Goal: Information Seeking & Learning: Find specific fact

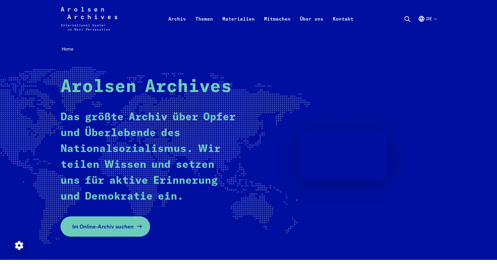
click at [131, 221] on link "Im Online-Archiv suchen" at bounding box center [106, 226] width 90 height 20
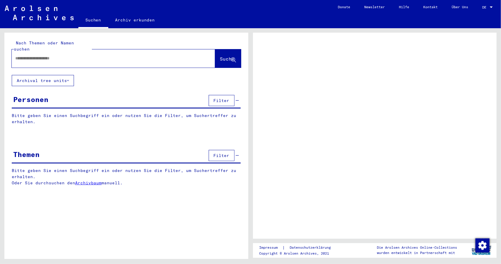
click at [119, 56] on div at bounding box center [106, 58] width 189 height 13
click at [101, 55] on input "text" at bounding box center [108, 58] width 186 height 6
type input "****"
click at [220, 56] on span "Suche" at bounding box center [227, 59] width 15 height 6
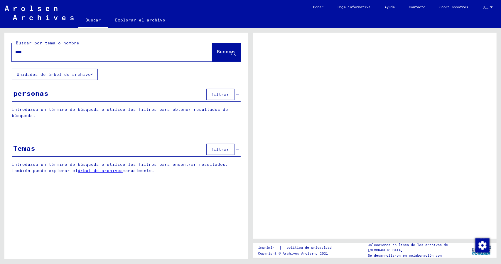
click at [127, 52] on input "****" at bounding box center [106, 52] width 183 height 6
click at [225, 94] on font "filtrar" at bounding box center [220, 94] width 18 height 5
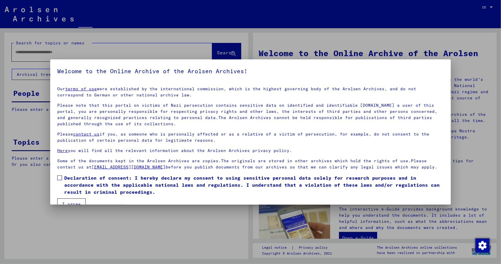
scroll to position [12, 0]
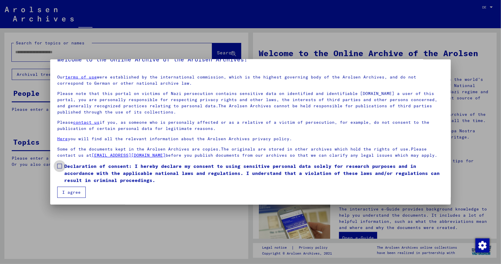
click at [64, 167] on label "Declaration of consent: I hereby declare my consent to using sensitive personal…" at bounding box center [250, 172] width 387 height 21
click at [68, 194] on button "I agree" at bounding box center [71, 192] width 28 height 11
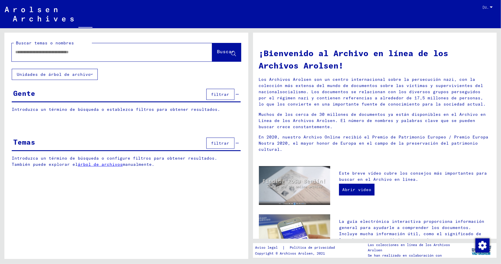
click at [150, 54] on input "text" at bounding box center [104, 52] width 179 height 6
type input "**********"
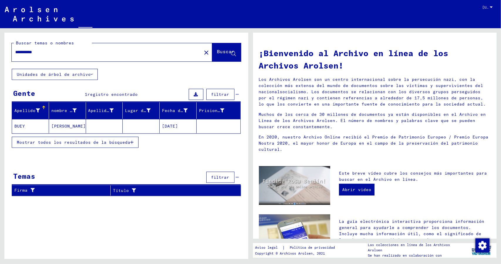
click at [110, 144] on font "Mostrar todos los resultados de la búsqueda" at bounding box center [74, 142] width 114 height 5
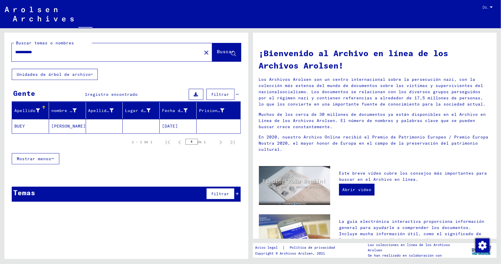
click at [178, 123] on font "[DATE]" at bounding box center [170, 126] width 16 height 6
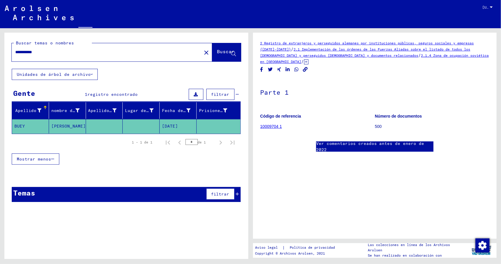
click at [281, 127] on font "10009704 1" at bounding box center [272, 126] width 22 height 5
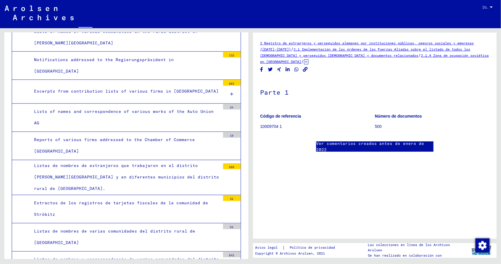
scroll to position [2241, 0]
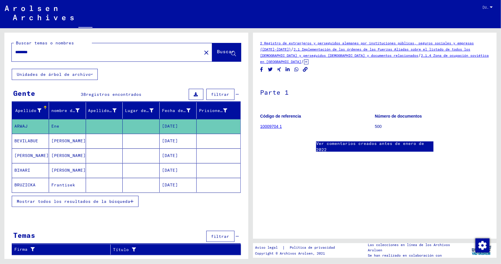
drag, startPoint x: 63, startPoint y: 50, endPoint x: 15, endPoint y: 53, distance: 48.3
click at [15, 53] on input "********" at bounding box center [106, 52] width 183 height 6
type input "****"
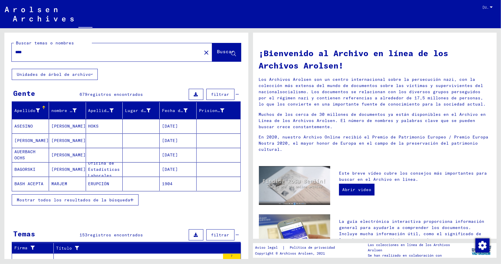
click at [87, 201] on button "Mostrar todos los resultados de la búsqueda" at bounding box center [75, 199] width 127 height 11
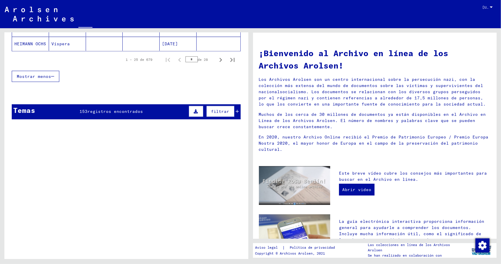
scroll to position [428, 0]
click at [236, 109] on icon at bounding box center [237, 111] width 3 height 4
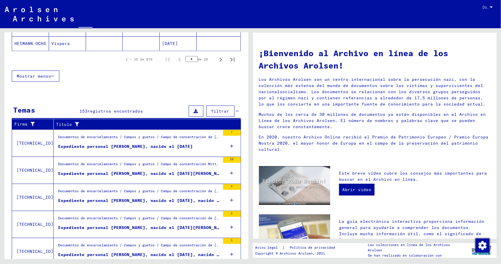
scroll to position [446, 0]
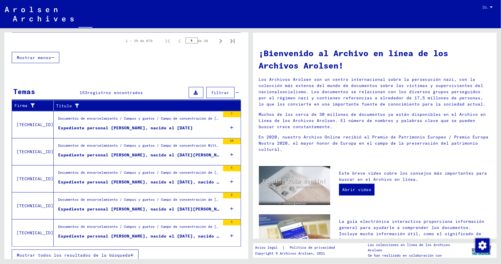
click at [95, 252] on font "Mostrar todos los resultados de la búsqueda" at bounding box center [74, 254] width 114 height 5
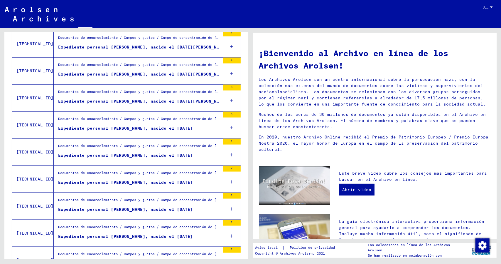
scroll to position [594, 0]
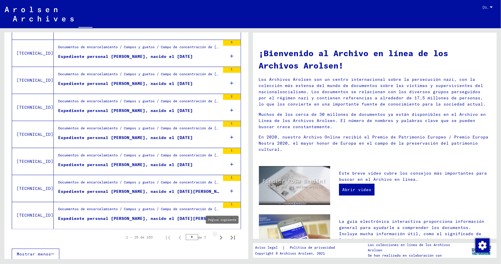
click at [217, 234] on icon "Página siguiente" at bounding box center [221, 238] width 8 height 8
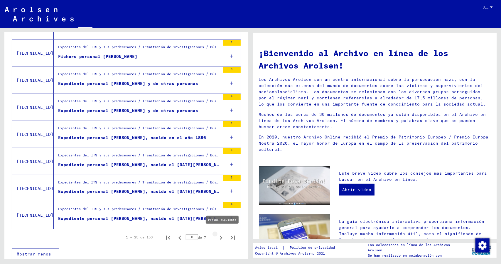
click at [217, 234] on icon "Página siguiente" at bounding box center [221, 238] width 8 height 8
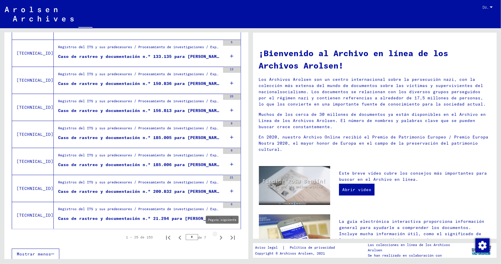
click at [218, 235] on icon "Página siguiente" at bounding box center [221, 238] width 8 height 8
click at [220, 236] on icon "Página siguiente" at bounding box center [221, 238] width 3 height 4
click at [217, 234] on icon "Página siguiente" at bounding box center [221, 238] width 8 height 8
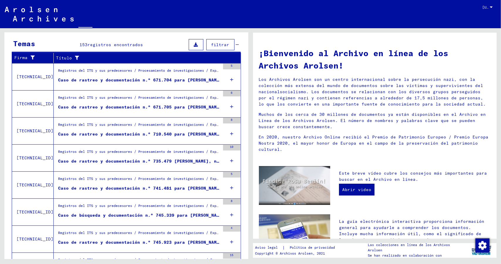
scroll to position [83, 0]
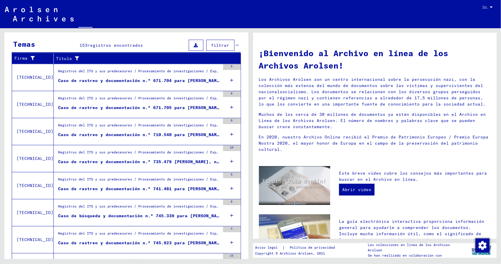
drag, startPoint x: 183, startPoint y: 77, endPoint x: 163, endPoint y: 78, distance: 19.7
click at [163, 78] on font "Caso de rastreo y documentación n.º 671.704 para [PERSON_NAME], nacido el [DATE]" at bounding box center [163, 80] width 211 height 5
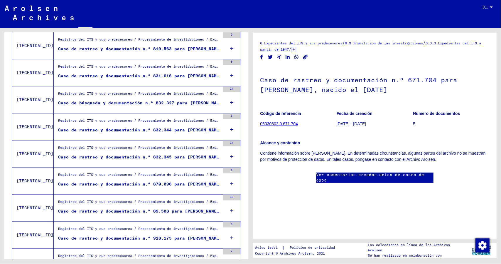
scroll to position [594, 0]
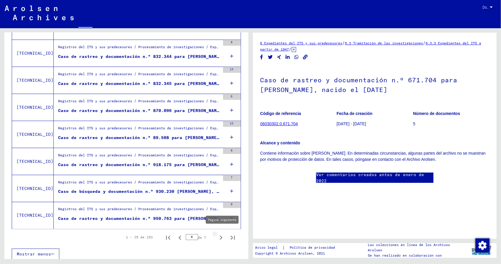
click at [220, 236] on icon "Página siguiente" at bounding box center [221, 238] width 3 height 4
type input "*"
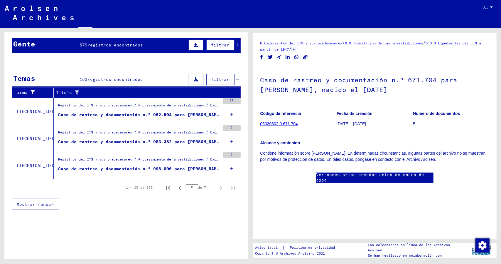
scroll to position [45, 0]
